Goal: Task Accomplishment & Management: Manage account settings

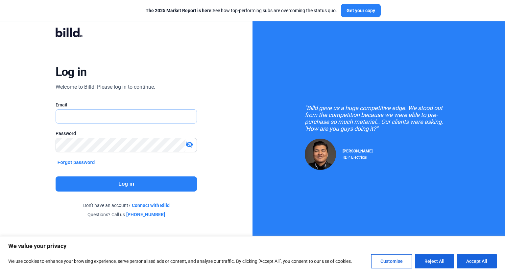
click at [90, 118] on input "text" at bounding box center [123, 116] width 134 height 13
type input "[EMAIL_ADDRESS][DOMAIN_NAME]"
click at [126, 183] on button "Log in" at bounding box center [127, 184] width 142 height 15
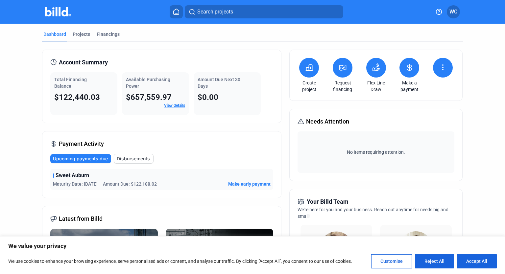
click at [438, 73] on button at bounding box center [443, 68] width 20 height 20
click at [468, 92] on div at bounding box center [252, 137] width 505 height 274
click at [474, 263] on button "Accept All" at bounding box center [477, 261] width 40 height 14
checkbox input "true"
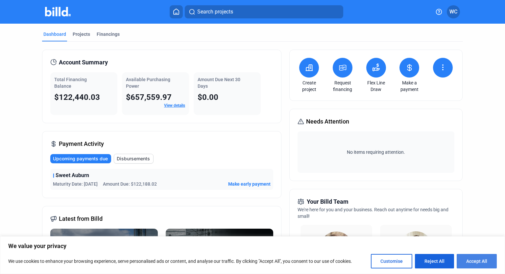
checkbox input "true"
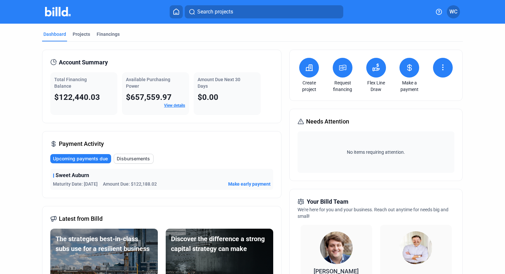
click at [107, 38] on div "Financings" at bounding box center [108, 36] width 26 height 11
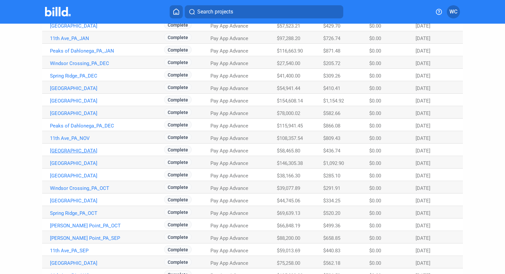
scroll to position [369, 0]
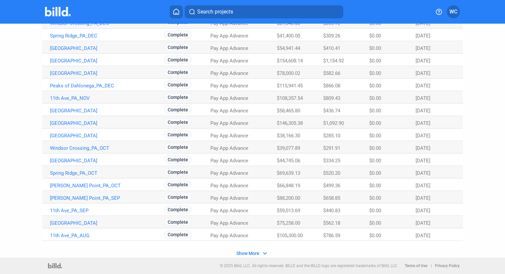
drag, startPoint x: 254, startPoint y: 253, endPoint x: 312, endPoint y: 207, distance: 73.7
click at [255, 253] on span "Show More" at bounding box center [248, 253] width 23 height 5
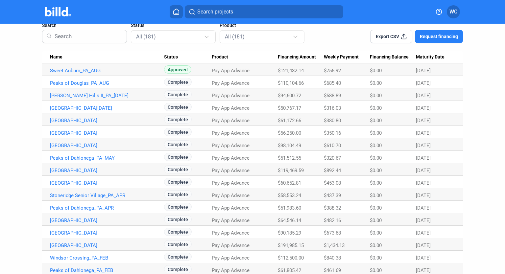
scroll to position [0, 0]
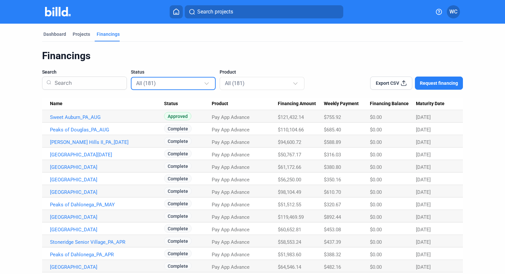
click at [159, 82] on div "All (181)" at bounding box center [170, 83] width 68 height 9
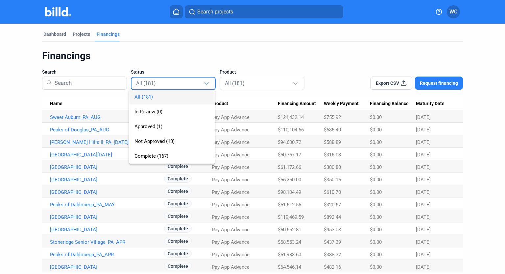
click at [258, 33] on div at bounding box center [252, 137] width 505 height 274
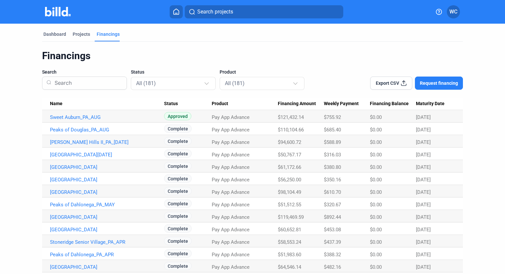
drag, startPoint x: 385, startPoint y: 85, endPoint x: 374, endPoint y: 112, distance: 29.9
click at [386, 87] on button "Export CSV" at bounding box center [392, 83] width 42 height 13
click at [100, 117] on link "Sweet Auburn_PA_AUG" at bounding box center [107, 118] width 114 height 6
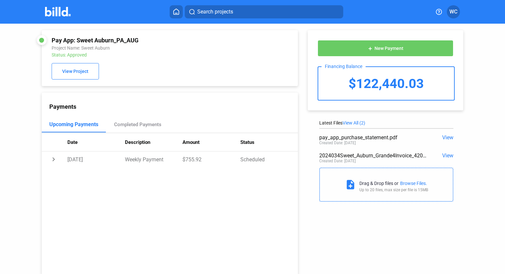
click at [443, 136] on span "View" at bounding box center [448, 138] width 11 height 6
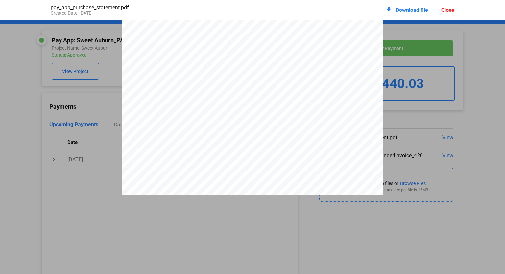
scroll to position [1122, 0]
click at [408, 264] on div "pay_app_purchase_statement.pdf Created Date: [DATE] download Download file Clos…" at bounding box center [252, 137] width 505 height 274
click at [43, 89] on div "DISCLOSURE STATEMENT This Disclosure Statement is being provided by Billd Excha…" at bounding box center [252, 264] width 505 height 2733
click at [483, 38] on div "DISCLOSURE STATEMENT This Disclosure Statement is being provided by Billd Excha…" at bounding box center [252, 264] width 505 height 2733
click at [452, 10] on div "Close" at bounding box center [448, 10] width 13 height 6
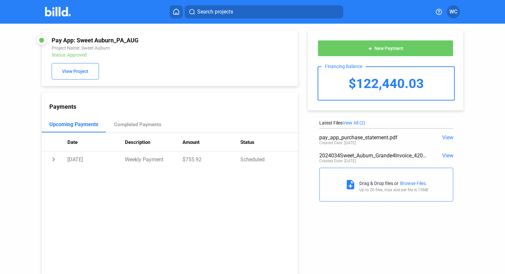
click at [447, 137] on span "View" at bounding box center [448, 138] width 11 height 6
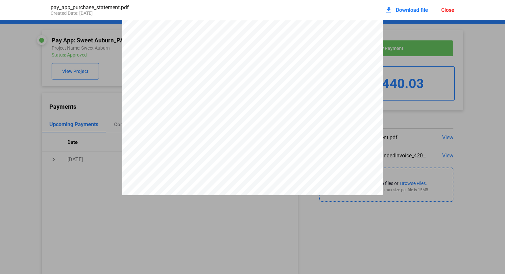
scroll to position [3, 0]
click at [405, 7] on span "Download file" at bounding box center [412, 10] width 32 height 6
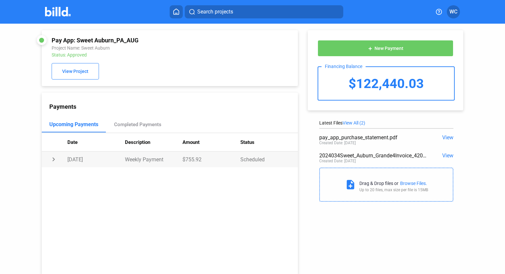
click at [53, 158] on td "chevron_right" at bounding box center [55, 160] width 26 height 16
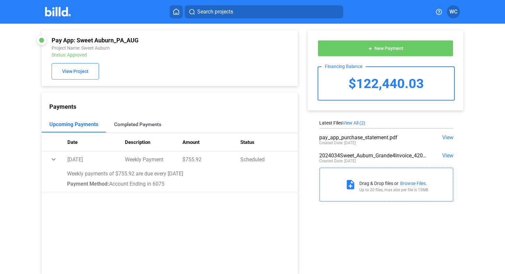
click at [139, 127] on div "Completed Payments" at bounding box center [137, 125] width 47 height 6
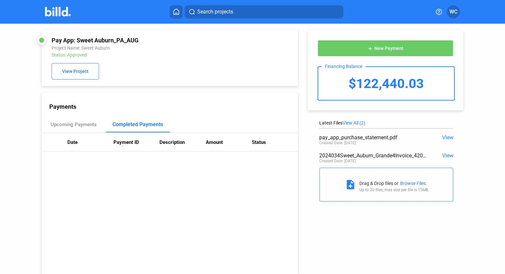
click at [444, 156] on span "View" at bounding box center [448, 156] width 11 height 6
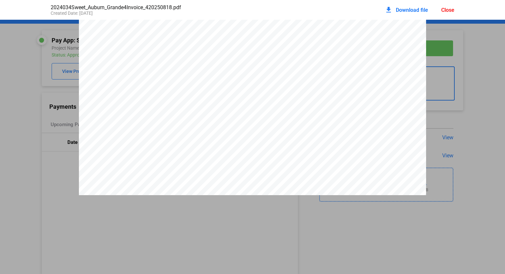
scroll to position [371, 0]
click at [444, 13] on div "Close" at bounding box center [448, 10] width 13 height 6
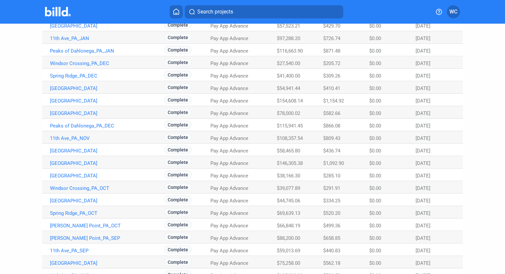
scroll to position [369, 0]
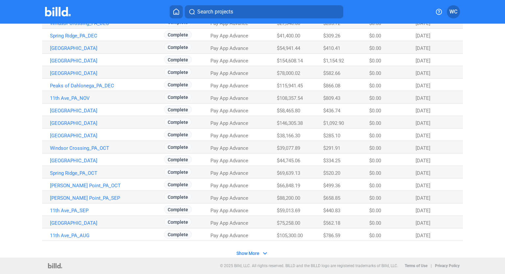
click at [249, 255] on span "Show More" at bounding box center [248, 253] width 23 height 5
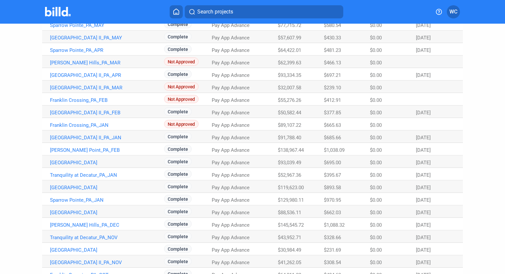
scroll to position [869, 0]
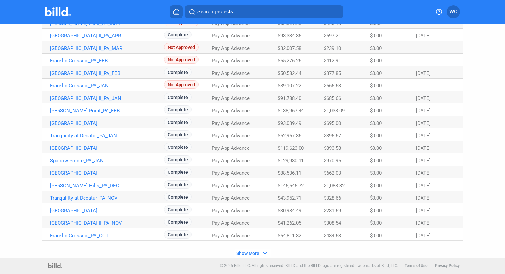
click at [250, 257] on button "Show More expand_more" at bounding box center [253, 253] width 37 height 9
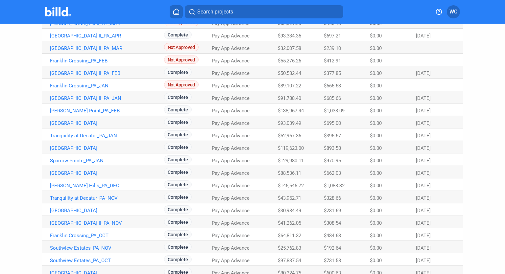
click at [249, 254] on td "Pay App Advance" at bounding box center [245, 260] width 66 height 13
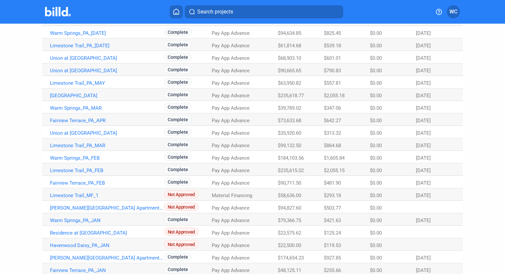
scroll to position [1370, 0]
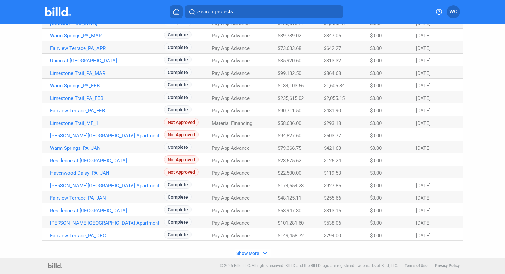
click at [255, 253] on span "Show More" at bounding box center [248, 253] width 23 height 5
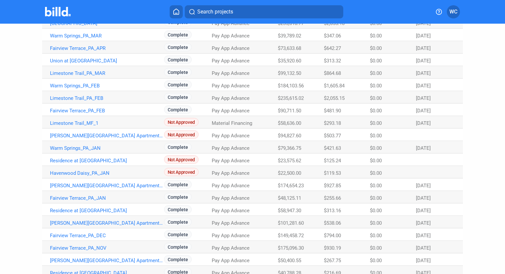
click at [247, 254] on td "Pay App Advance" at bounding box center [245, 260] width 66 height 13
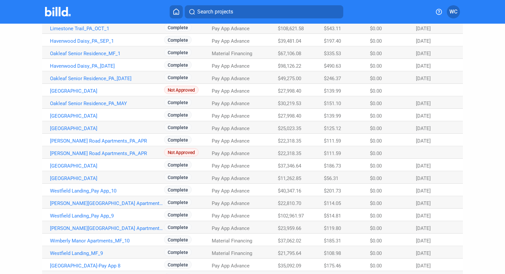
scroll to position [1574, 0]
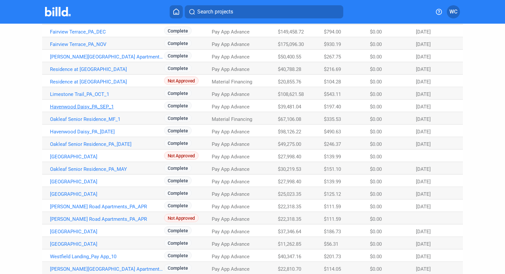
click at [79, 107] on link "Havenwood Daisy_PA_SEP_1" at bounding box center [107, 107] width 114 height 6
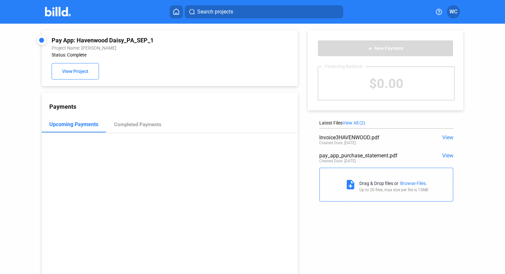
click at [443, 136] on span "View" at bounding box center [448, 138] width 11 height 6
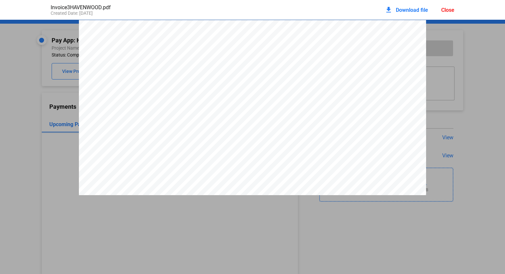
scroll to position [3, 0]
click at [453, 15] on div "download Download file Close" at bounding box center [420, 10] width 70 height 14
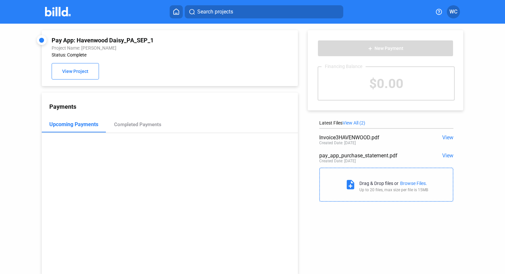
click at [445, 153] on span "View" at bounding box center [448, 156] width 11 height 6
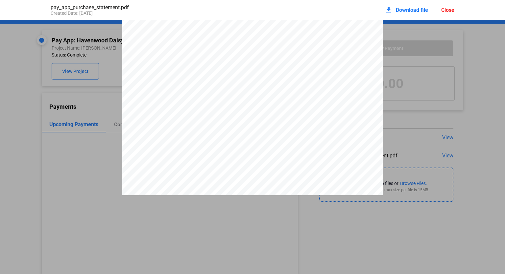
scroll to position [0, 0]
click at [405, 8] on span "Download file" at bounding box center [412, 10] width 32 height 6
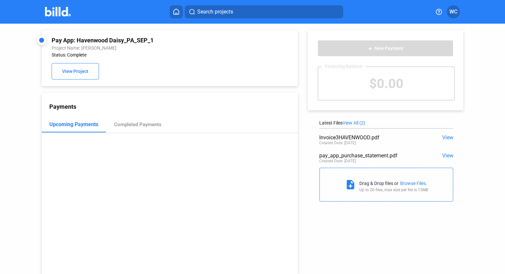
click at [180, 13] on icon at bounding box center [176, 12] width 7 height 6
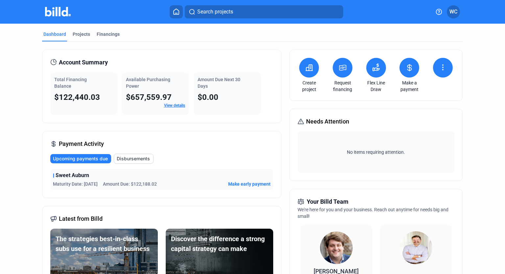
click at [173, 107] on link "View details" at bounding box center [174, 105] width 21 height 5
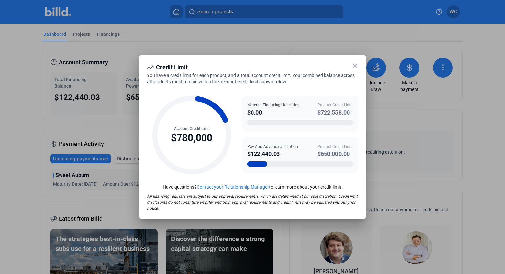
click at [355, 69] on icon at bounding box center [355, 66] width 8 height 8
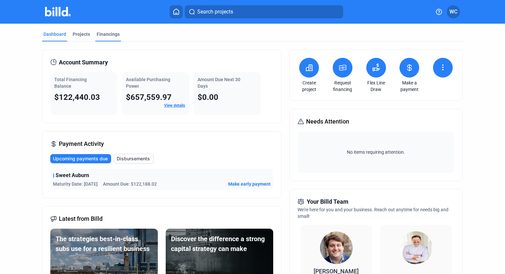
click at [83, 35] on div "Projects" at bounding box center [81, 34] width 17 height 7
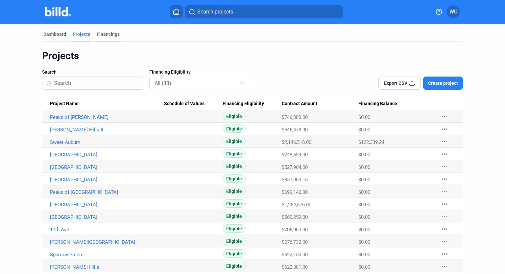
click at [110, 34] on div "Financings" at bounding box center [108, 34] width 23 height 7
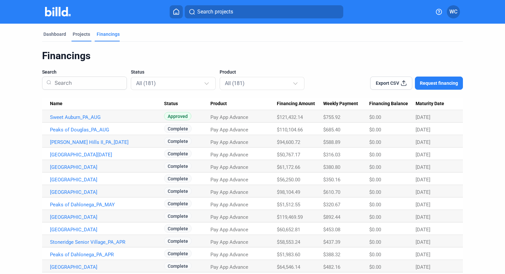
click at [81, 34] on div "Projects" at bounding box center [81, 34] width 17 height 7
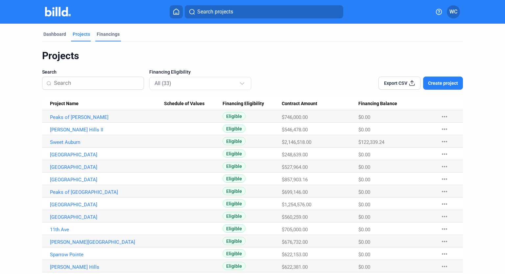
click at [103, 39] on div "Financings" at bounding box center [108, 36] width 26 height 11
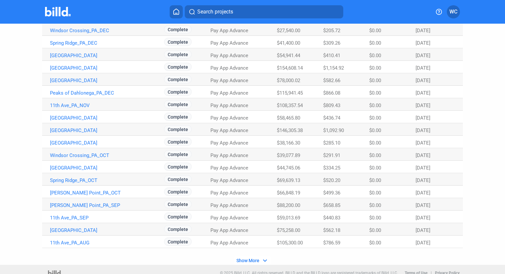
scroll to position [369, 0]
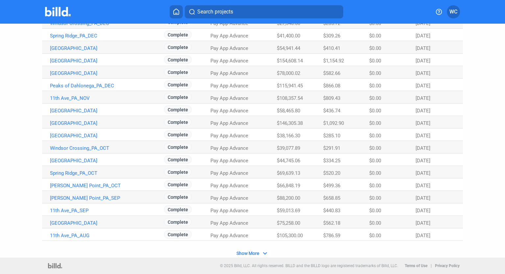
click at [264, 254] on mat-icon "expand_more" at bounding box center [265, 254] width 8 height 8
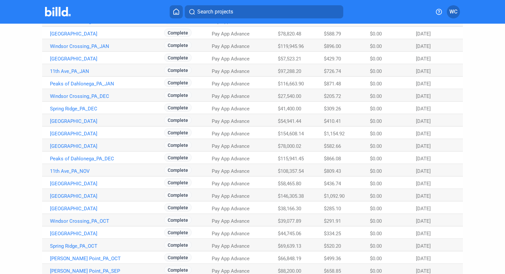
scroll to position [461, 0]
